Goal: Book appointment/travel/reservation

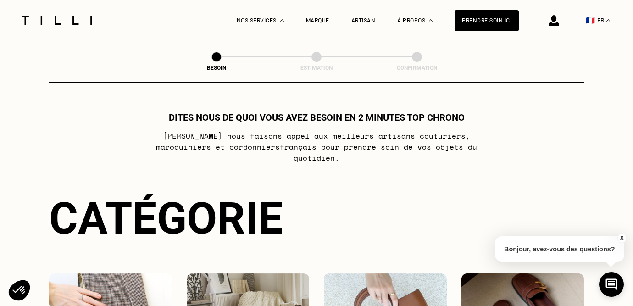
click at [78, 16] on img at bounding box center [56, 20] width 77 height 9
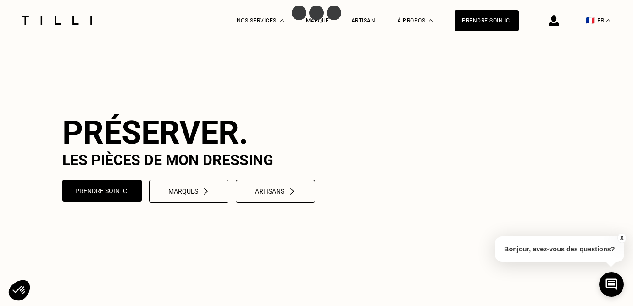
click at [559, 14] on div at bounding box center [553, 20] width 11 height 41
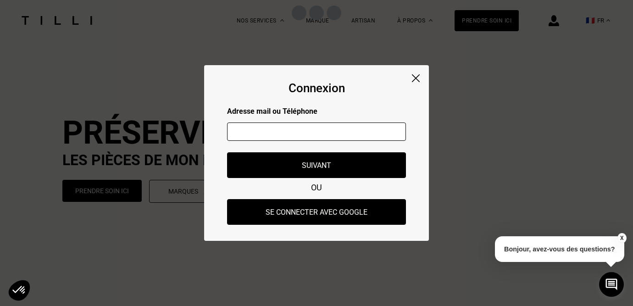
click at [417, 76] on img at bounding box center [416, 78] width 8 height 8
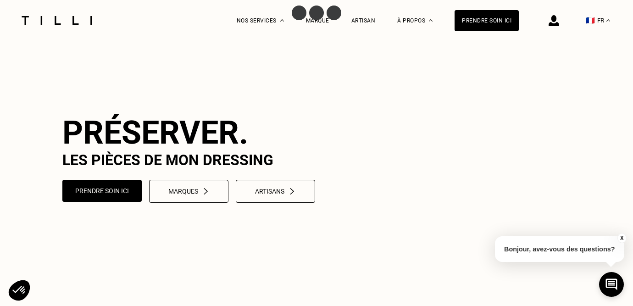
click at [338, 81] on video at bounding box center [316, 158] width 633 height 316
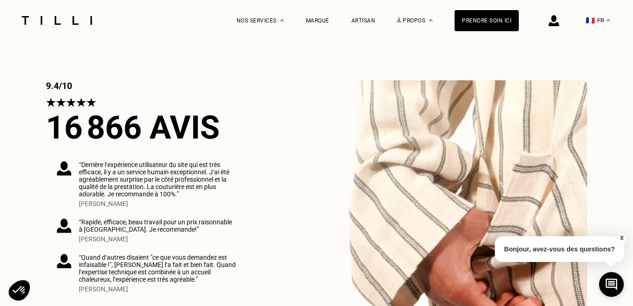
click at [334, 130] on div "9.4/10 16 866 AVIS “Derrière l‘expérience utilisateur du site qui est très effi…" at bounding box center [316, 231] width 541 height 302
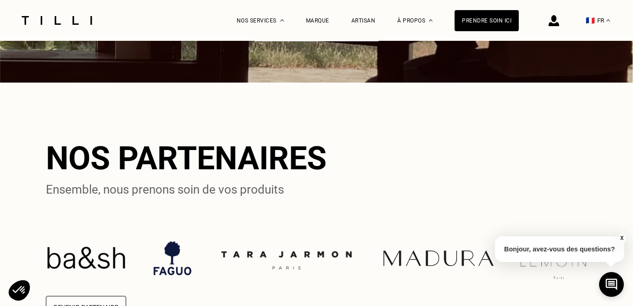
click at [341, 150] on div "Nos partenaires Ensemble, nous prenons soin de vos produits Devenir Partenaire" at bounding box center [316, 229] width 541 height 234
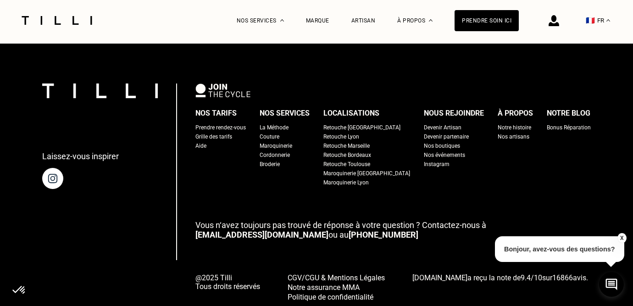
scroll to position [2360, 0]
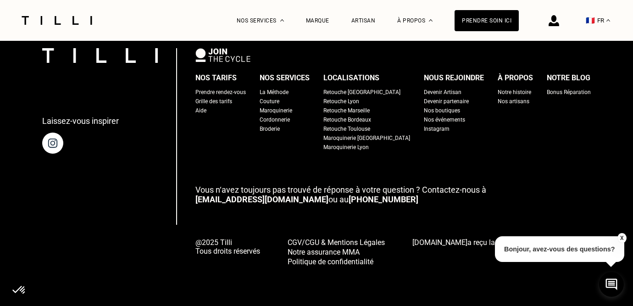
click at [219, 95] on div "Prendre rendez-vous" at bounding box center [220, 92] width 50 height 9
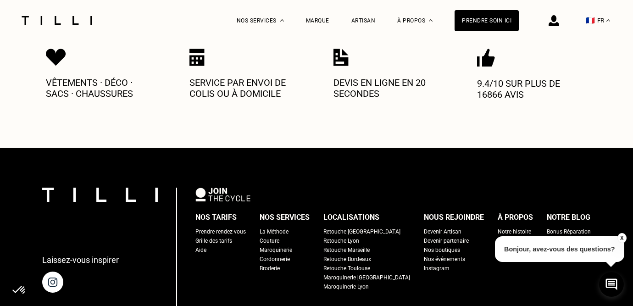
scroll to position [494, 0]
